Goal: Task Accomplishment & Management: Manage account settings

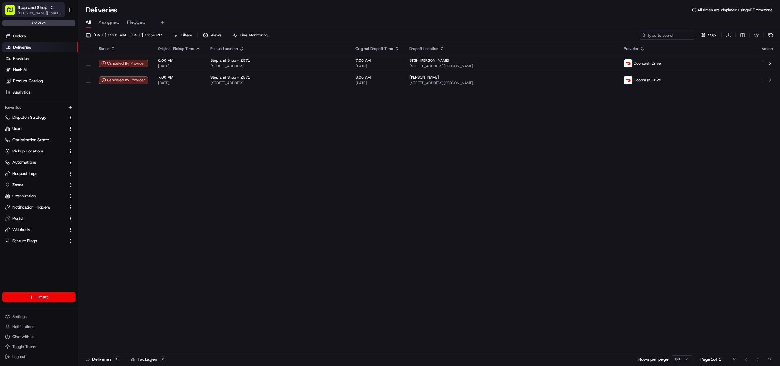
click at [41, 6] on span "Stop and Shop" at bounding box center [32, 7] width 30 height 6
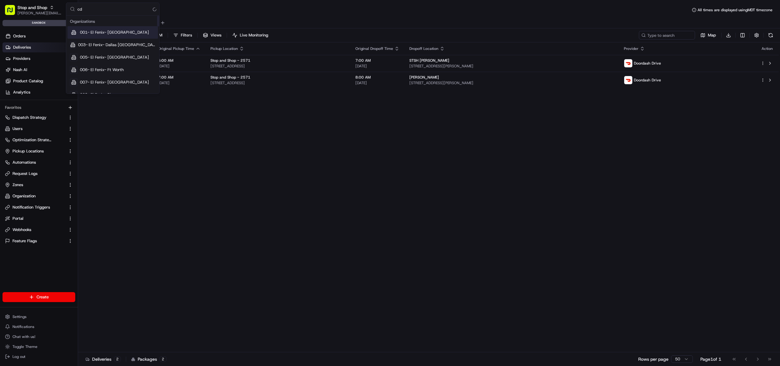
type input "cdt"
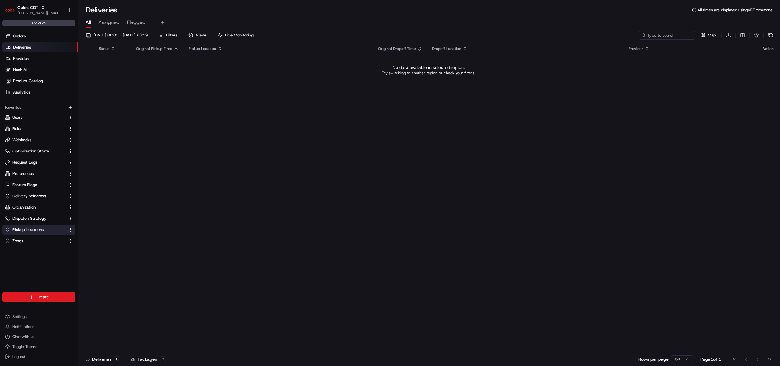
click at [38, 231] on span "Pickup Locations" at bounding box center [27, 230] width 31 height 6
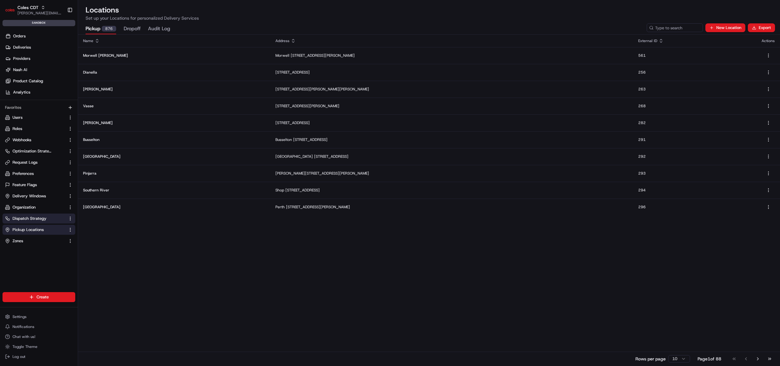
click at [40, 221] on span "Dispatch Strategy" at bounding box center [29, 219] width 34 height 6
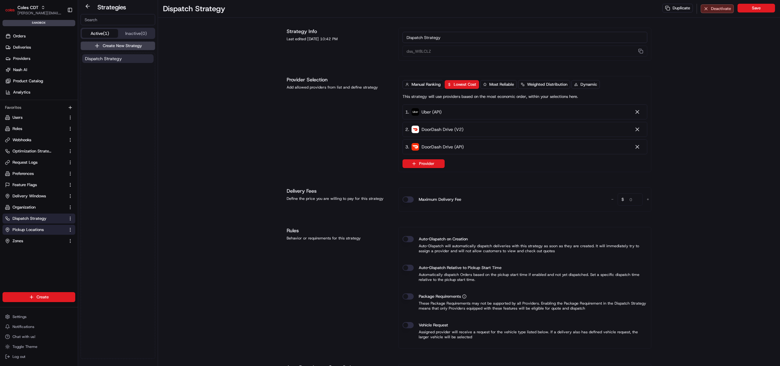
click at [41, 230] on span "Pickup Locations" at bounding box center [27, 230] width 31 height 6
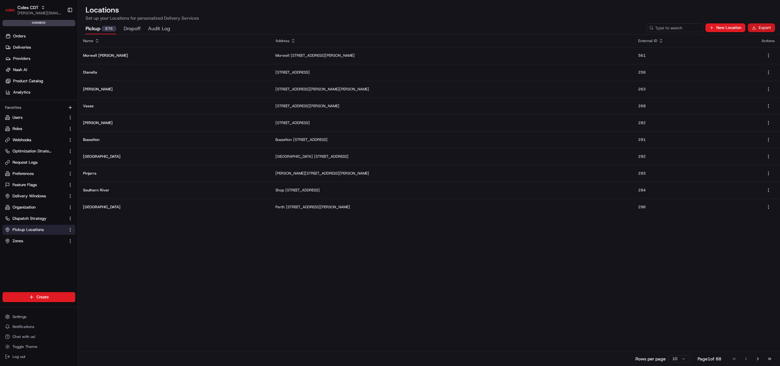
click at [770, 28] on button "Export" at bounding box center [760, 27] width 27 height 9
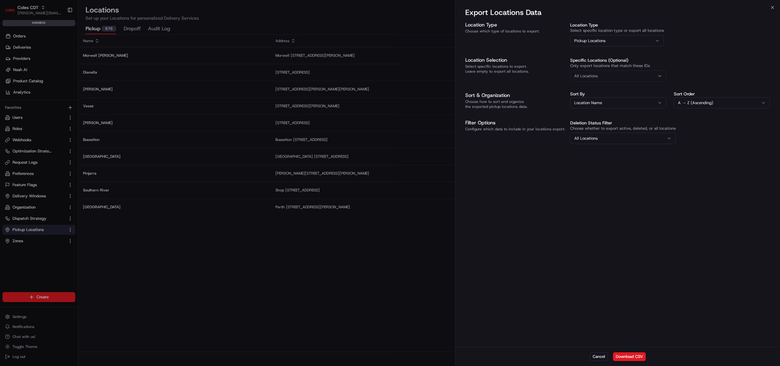
click at [641, 353] on button "Download CSV" at bounding box center [629, 357] width 33 height 9
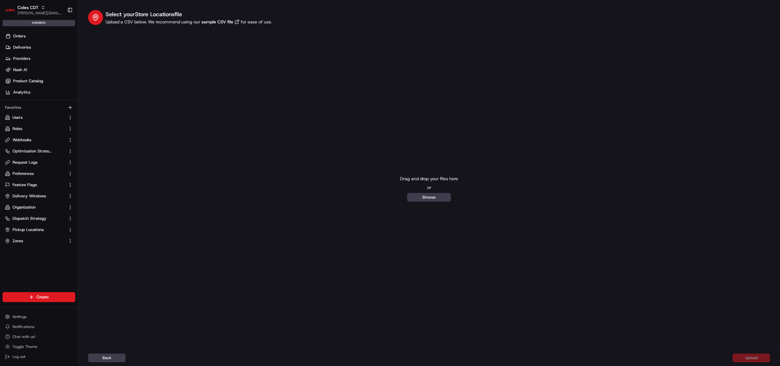
click at [166, 29] on div "Select your Store Locations file Upload a CSV below. We recommend using our sam…" at bounding box center [429, 173] width 682 height 326
click at [40, 229] on span "Pickup Locations" at bounding box center [27, 230] width 31 height 6
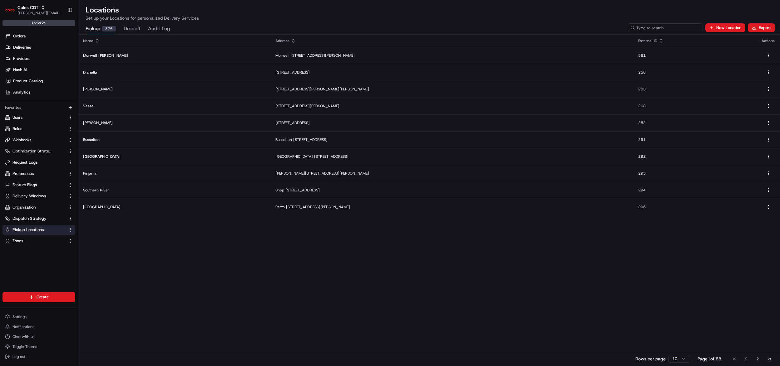
click at [662, 31] on input at bounding box center [665, 27] width 75 height 9
paste input "4670"
type input "4670"
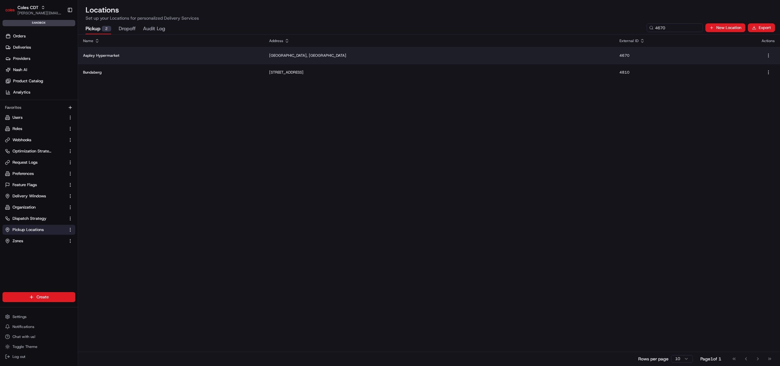
click at [170, 59] on td "Aspley Hypermarket" at bounding box center [171, 55] width 186 height 17
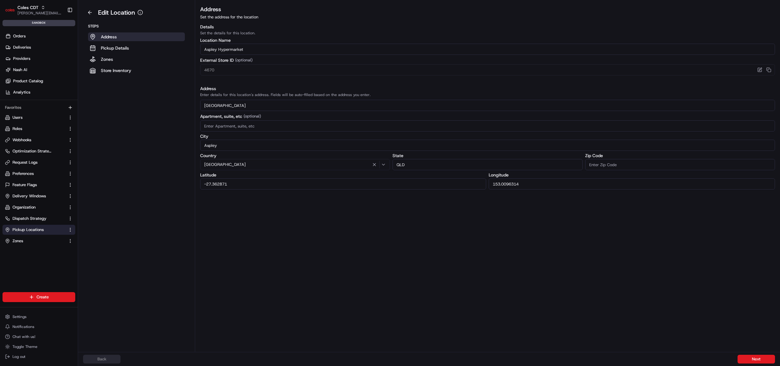
click at [620, 167] on input at bounding box center [680, 164] width 190 height 11
click at [409, 235] on div "Address Set the address for the location Details Set the details for this locat…" at bounding box center [487, 178] width 585 height 347
click at [252, 50] on input "Aspley Hypermarket" at bounding box center [487, 49] width 575 height 11
click at [639, 247] on div "Address Set the address for the location Details Set the details for this locat…" at bounding box center [487, 178] width 585 height 347
